Goal: Transaction & Acquisition: Download file/media

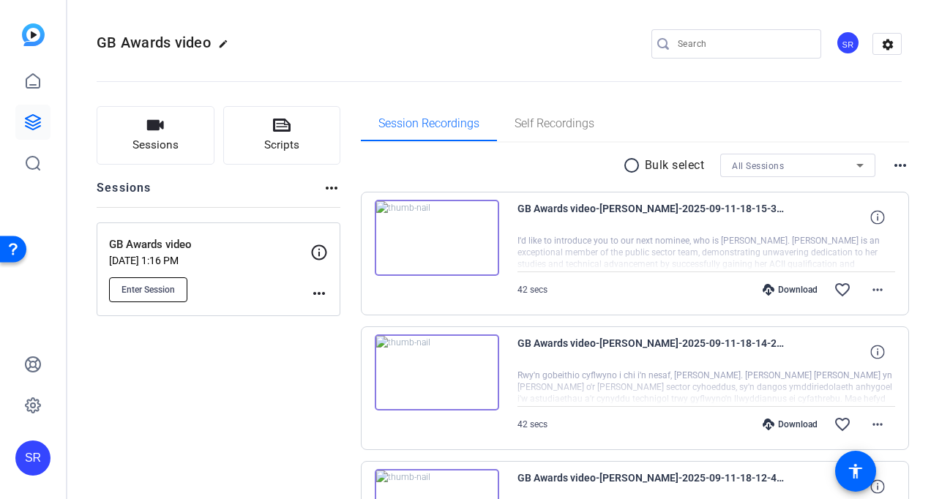
click at [155, 291] on span "Enter Session" at bounding box center [147, 290] width 53 height 12
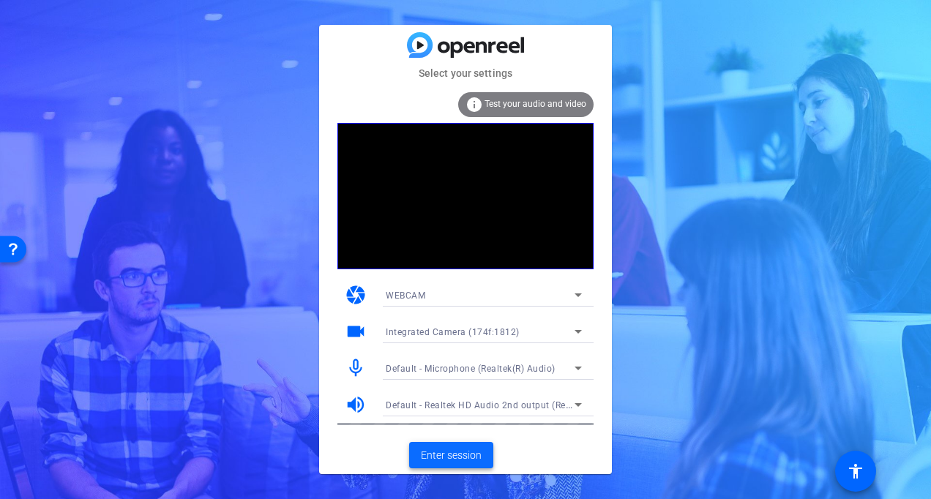
click at [444, 451] on span "Enter session" at bounding box center [451, 455] width 61 height 15
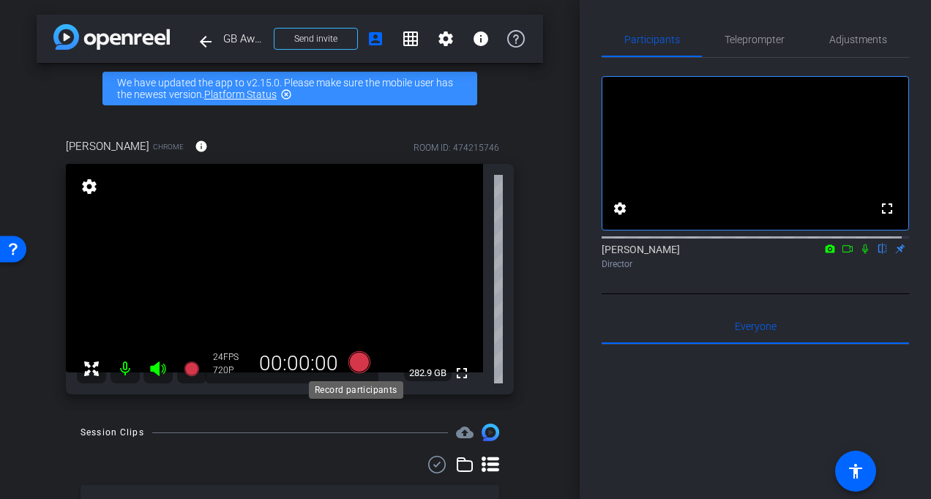
click at [353, 363] on icon at bounding box center [359, 362] width 22 height 22
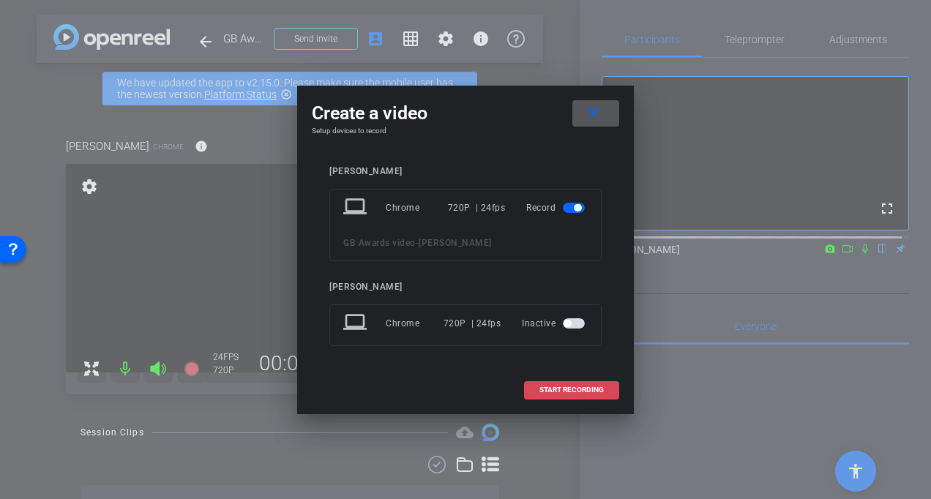
click at [542, 386] on span "START RECORDING" at bounding box center [571, 389] width 64 height 7
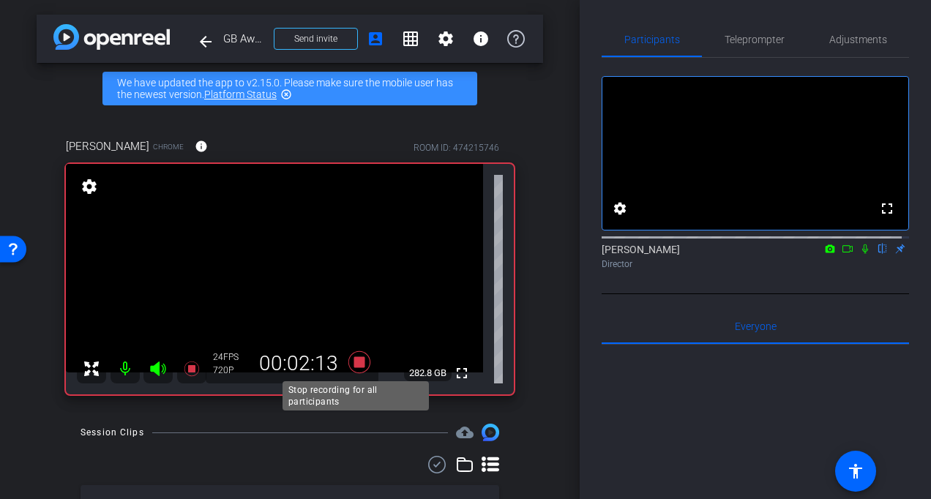
click at [358, 367] on icon at bounding box center [359, 362] width 22 height 22
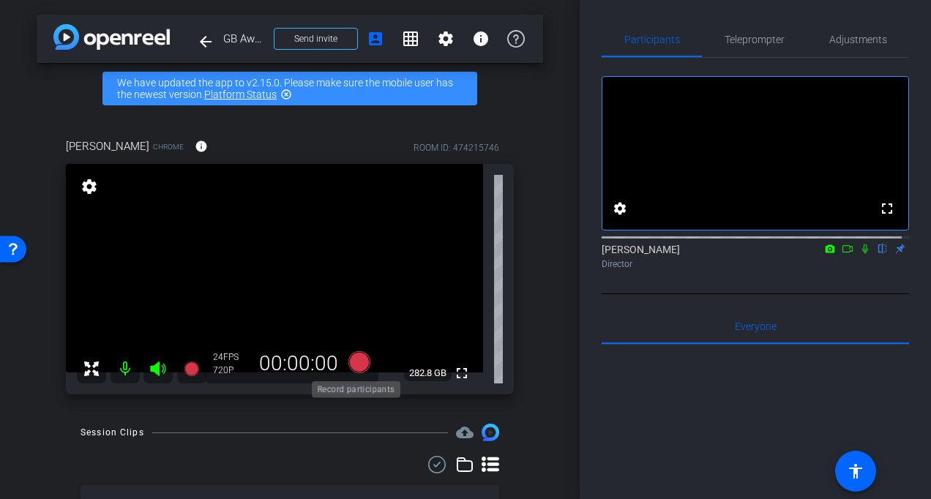
click at [359, 363] on icon at bounding box center [359, 362] width 22 height 22
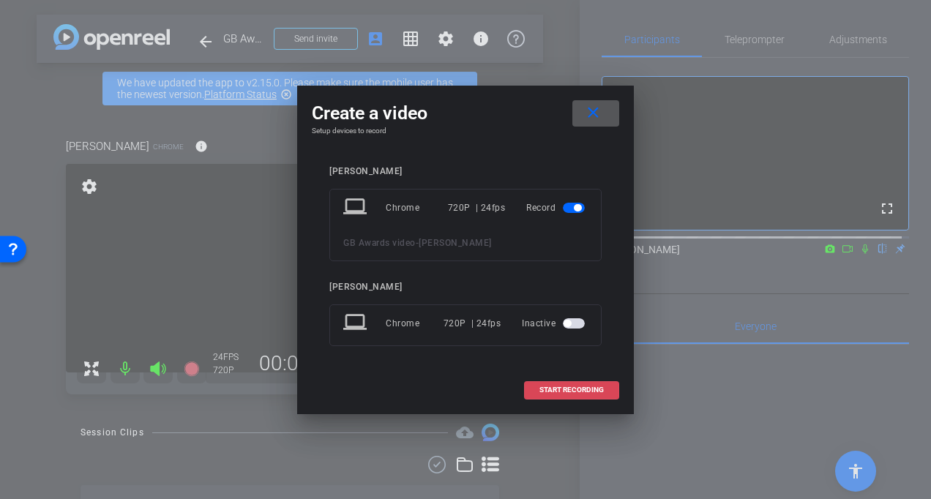
click at [549, 389] on span "START RECORDING" at bounding box center [571, 389] width 64 height 7
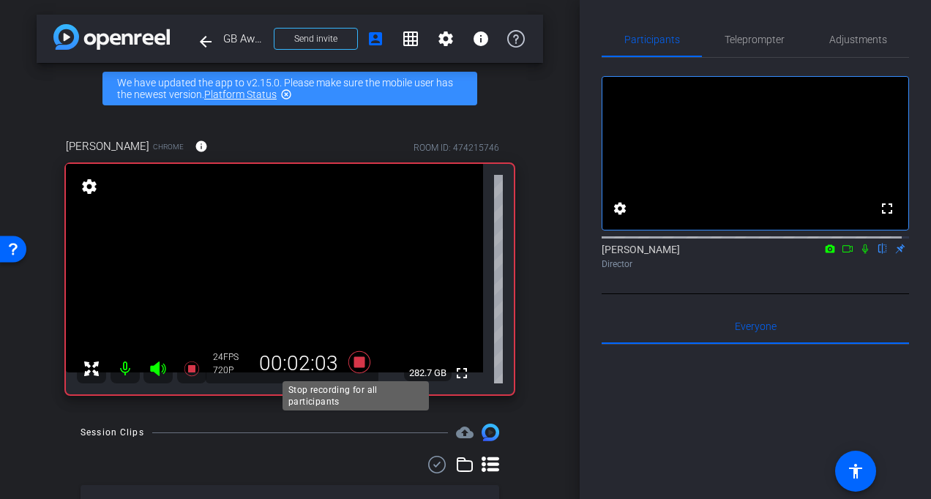
click at [356, 362] on icon at bounding box center [359, 362] width 22 height 22
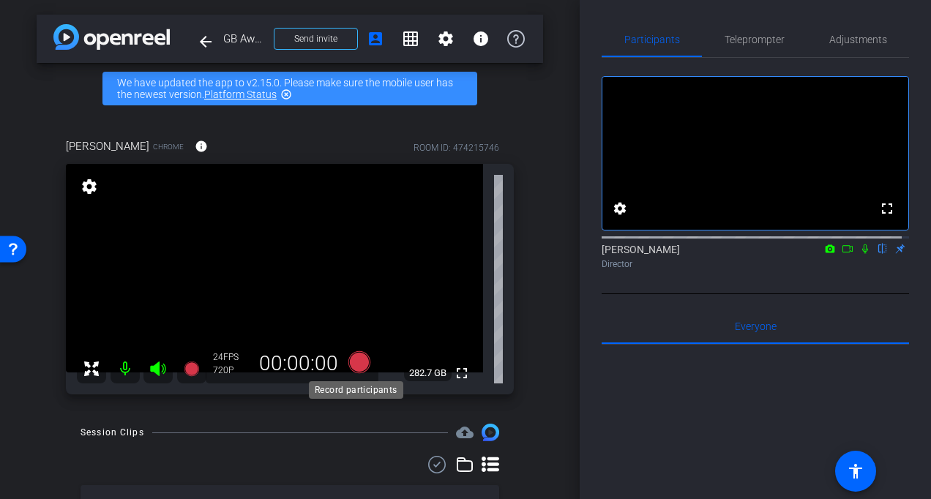
click at [356, 361] on icon at bounding box center [359, 362] width 22 height 22
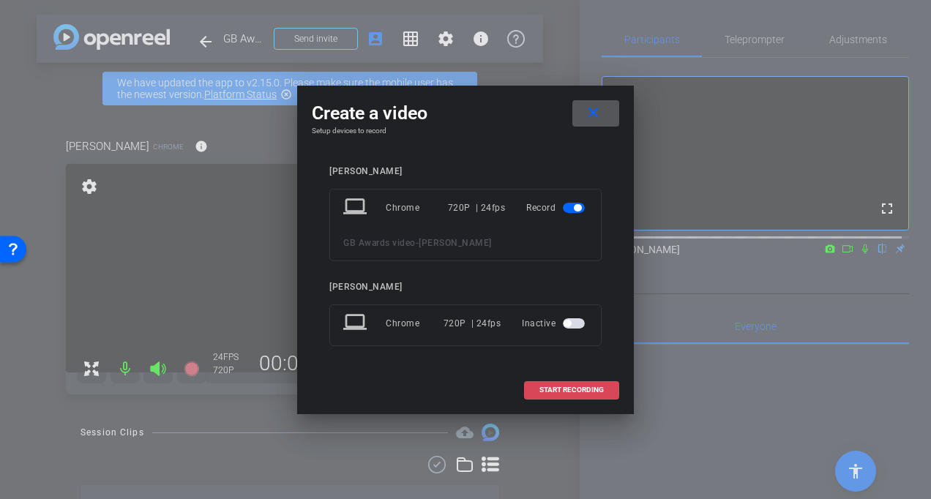
click at [575, 394] on span at bounding box center [572, 390] width 94 height 35
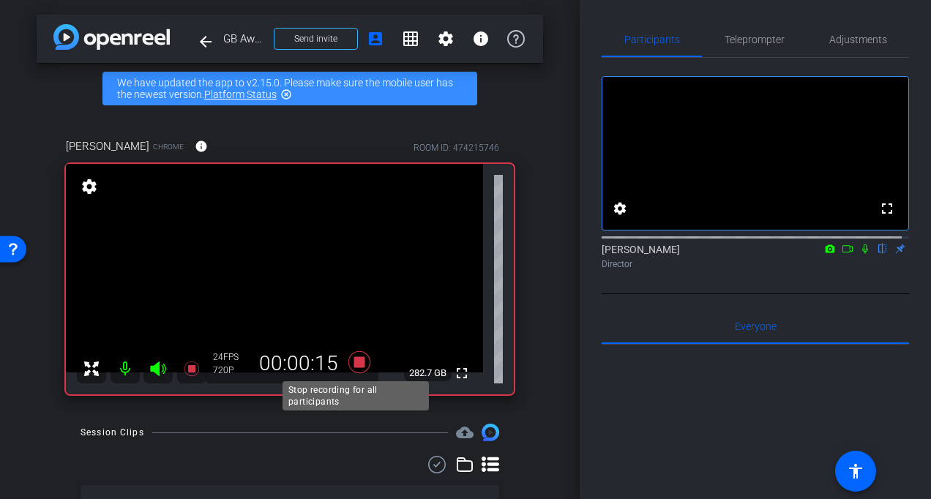
click at [362, 361] on icon at bounding box center [359, 362] width 35 height 26
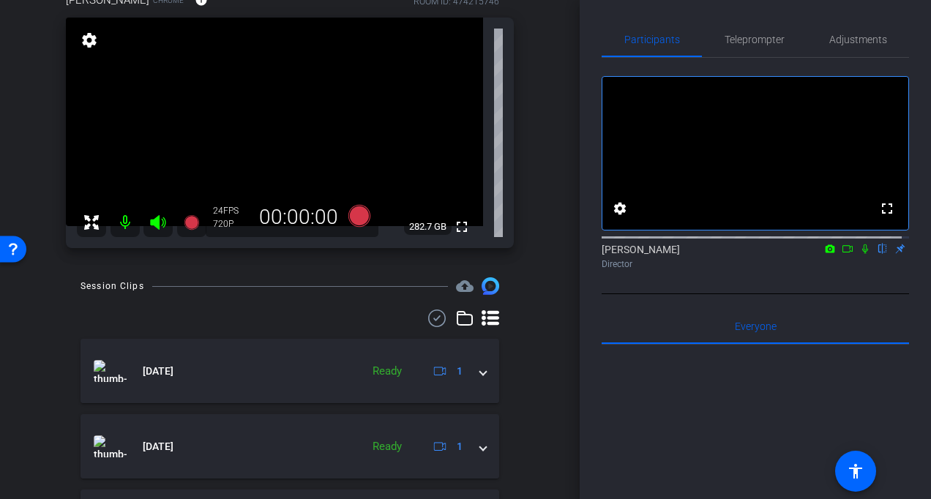
scroll to position [73, 0]
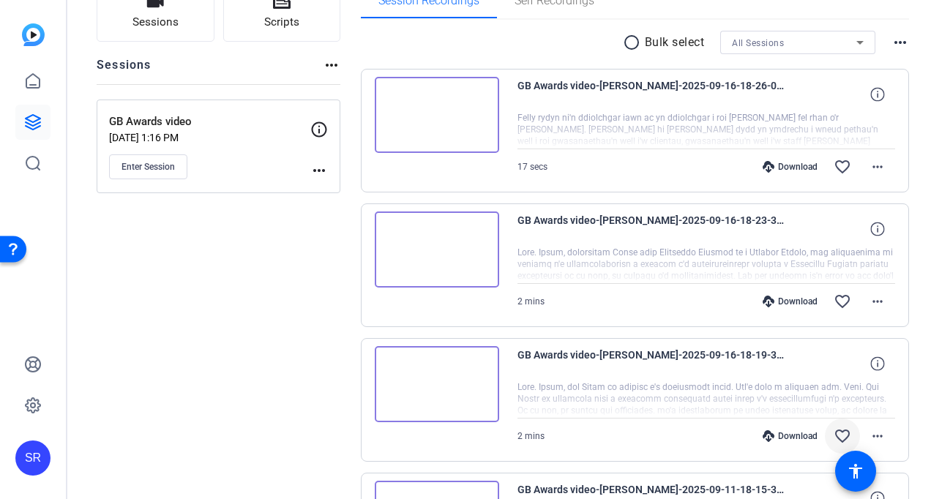
scroll to position [146, 0]
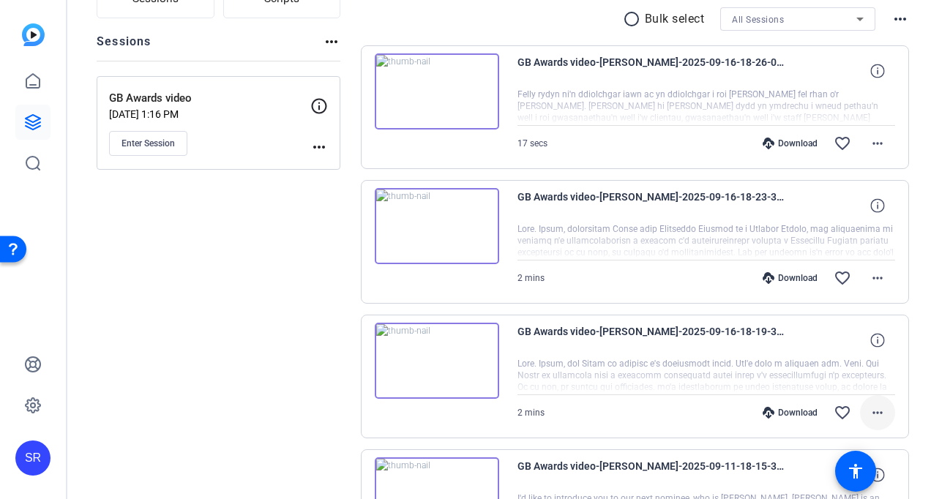
click at [872, 408] on mat-icon "more_horiz" at bounding box center [878, 413] width 18 height 18
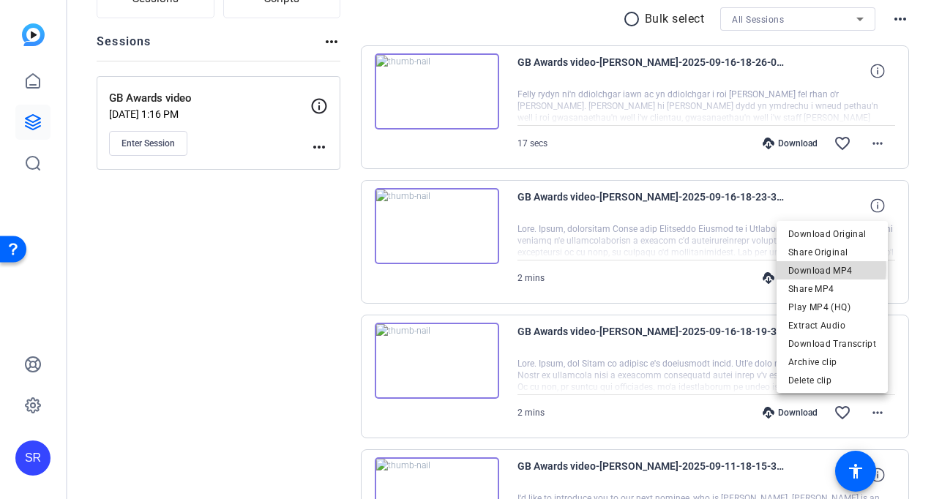
click at [809, 269] on span "Download MP4" at bounding box center [832, 271] width 88 height 18
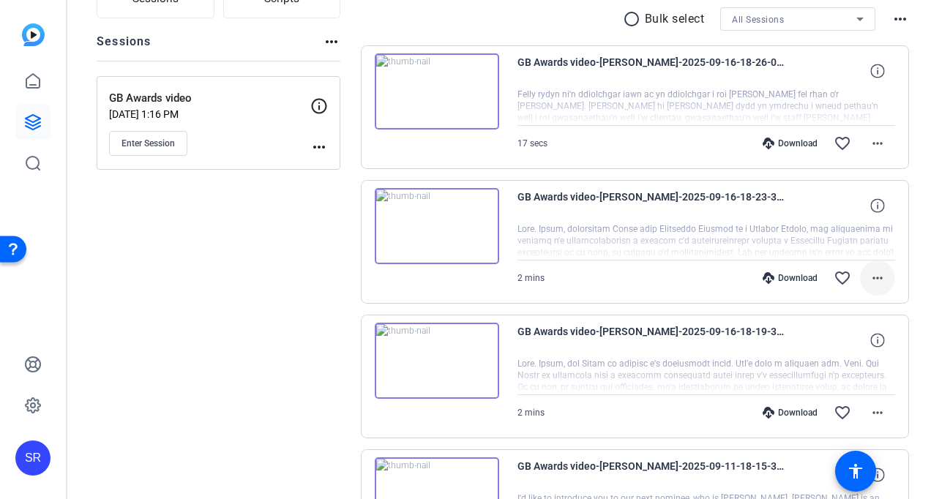
click at [869, 283] on mat-icon "more_horiz" at bounding box center [878, 278] width 18 height 18
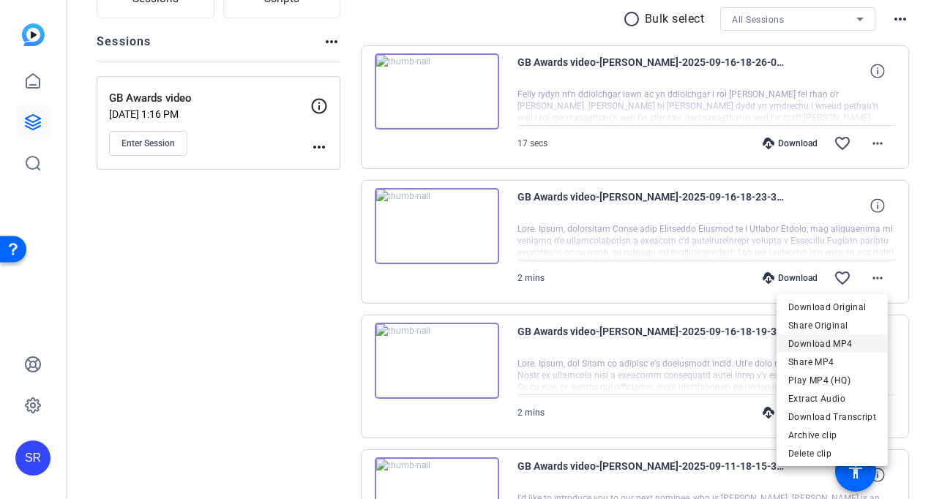
click at [837, 345] on span "Download MP4" at bounding box center [832, 344] width 88 height 18
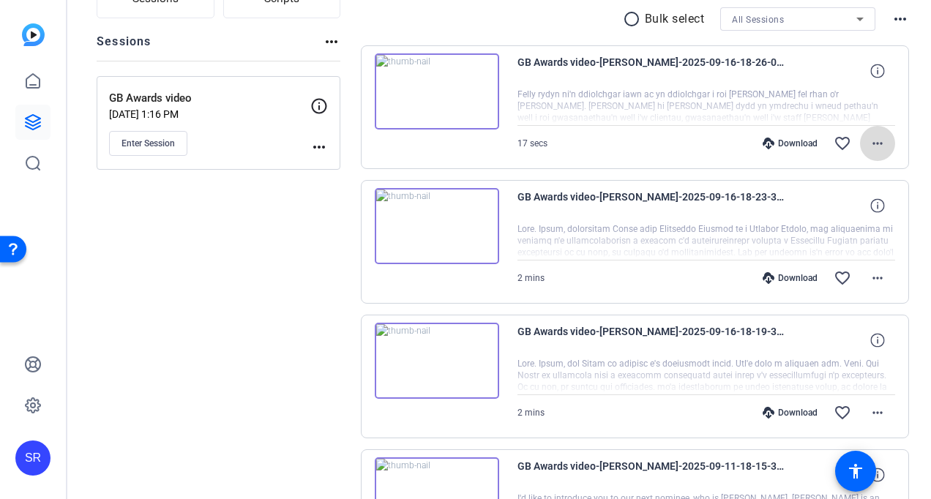
click at [869, 143] on mat-icon "more_horiz" at bounding box center [878, 144] width 18 height 18
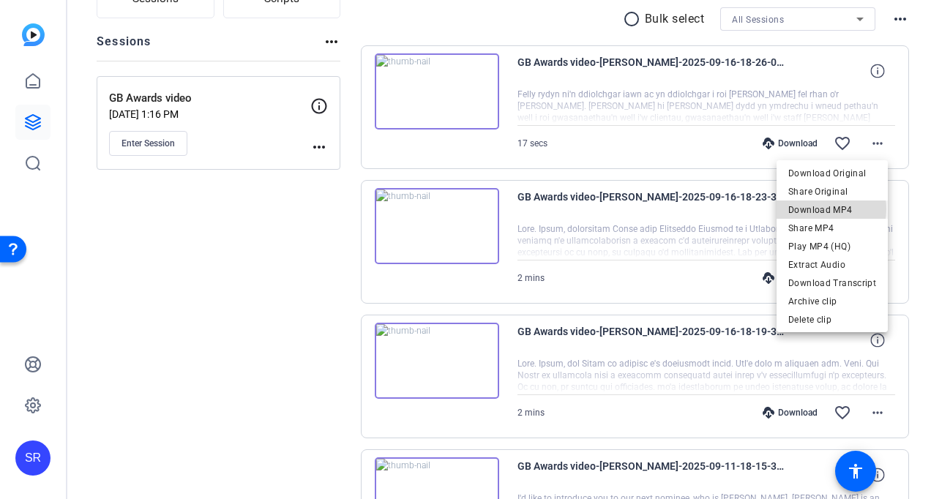
click at [823, 209] on span "Download MP4" at bounding box center [832, 210] width 88 height 18
